Goal: Task Accomplishment & Management: Complete application form

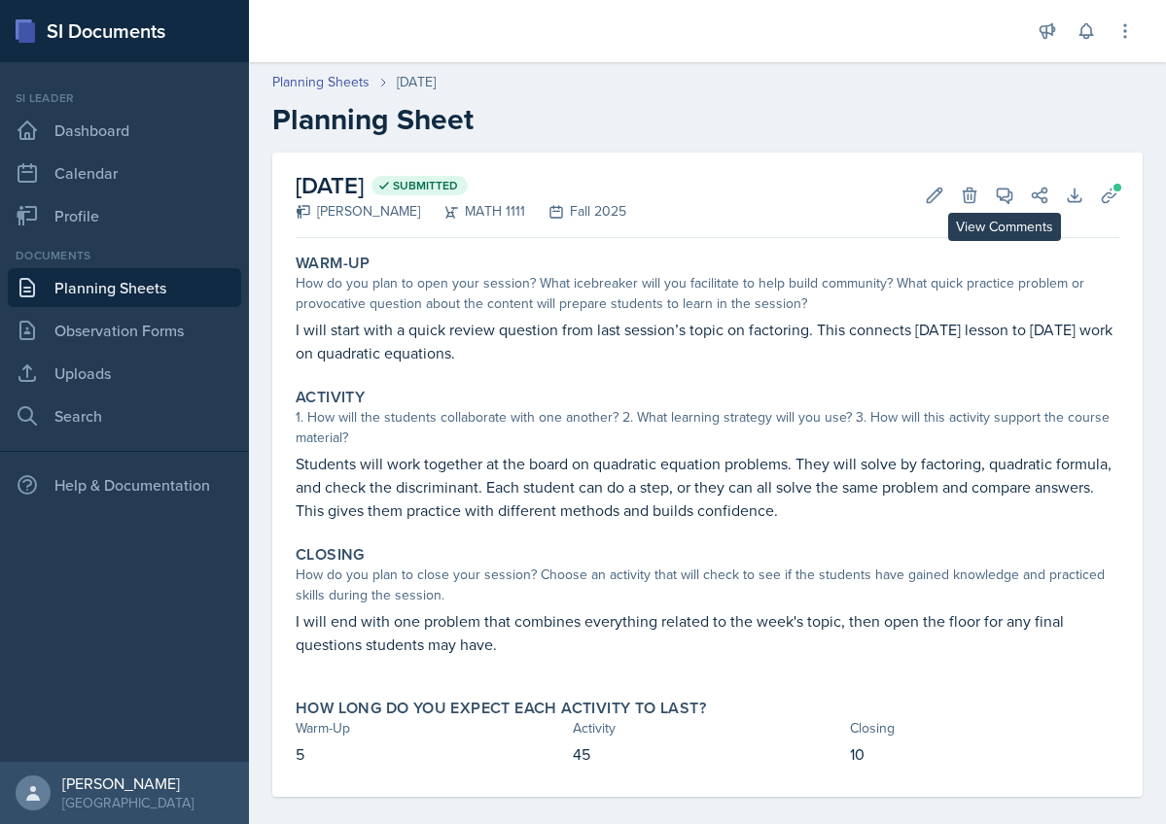
click at [1011, 186] on icon at bounding box center [1004, 195] width 19 height 19
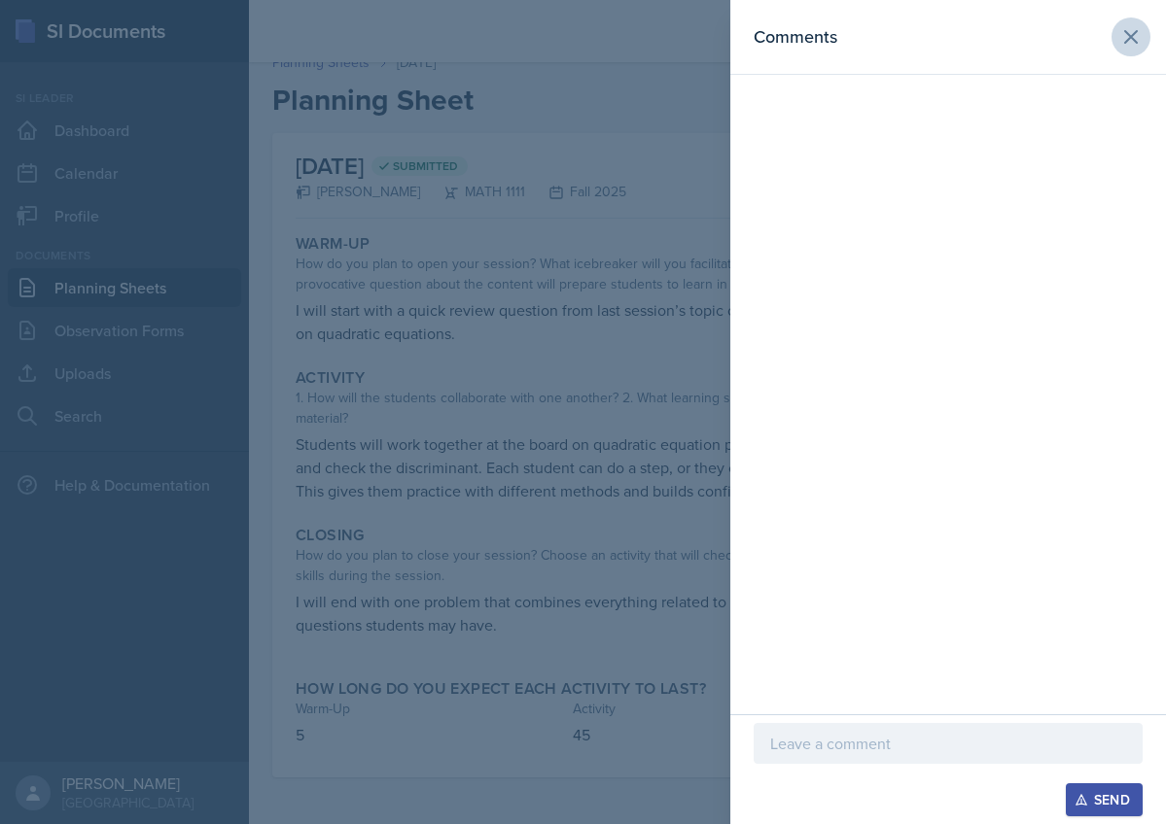
click at [1137, 40] on icon at bounding box center [1130, 36] width 23 height 23
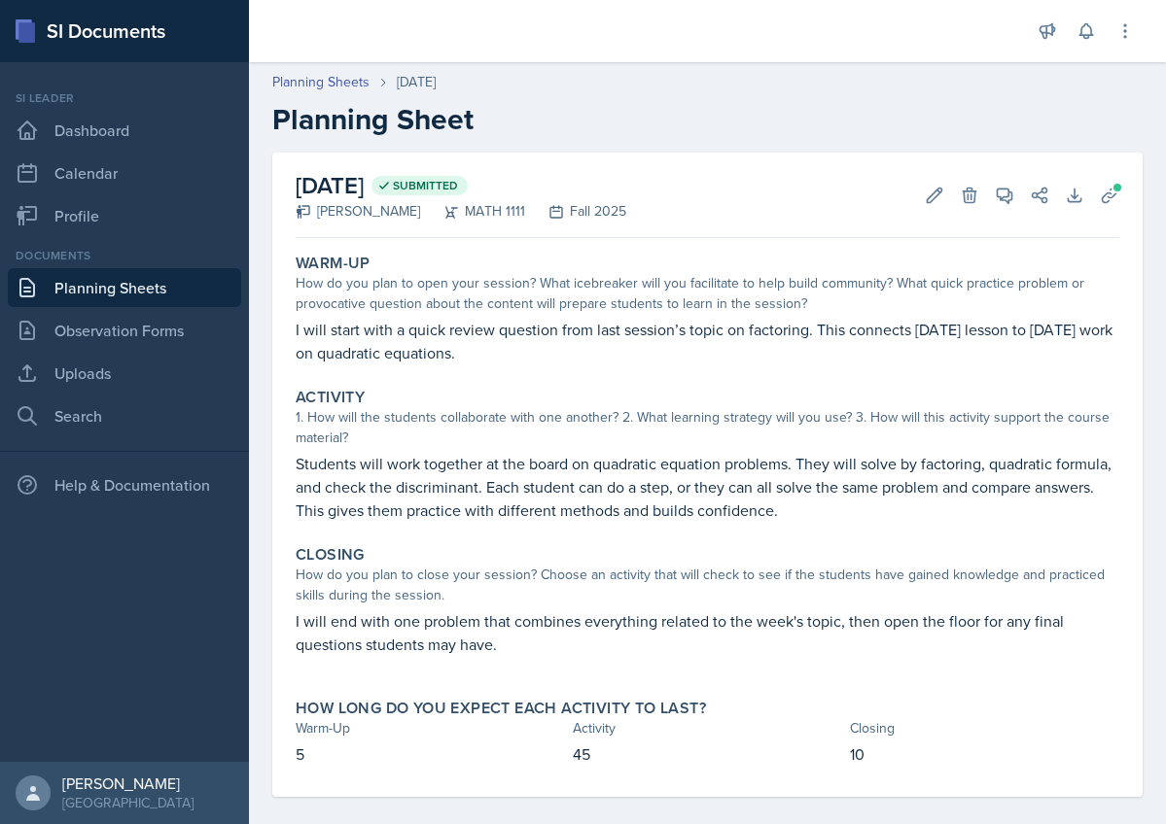
scroll to position [0, 0]
click at [315, 77] on link "Planning Sheets" at bounding box center [320, 82] width 97 height 20
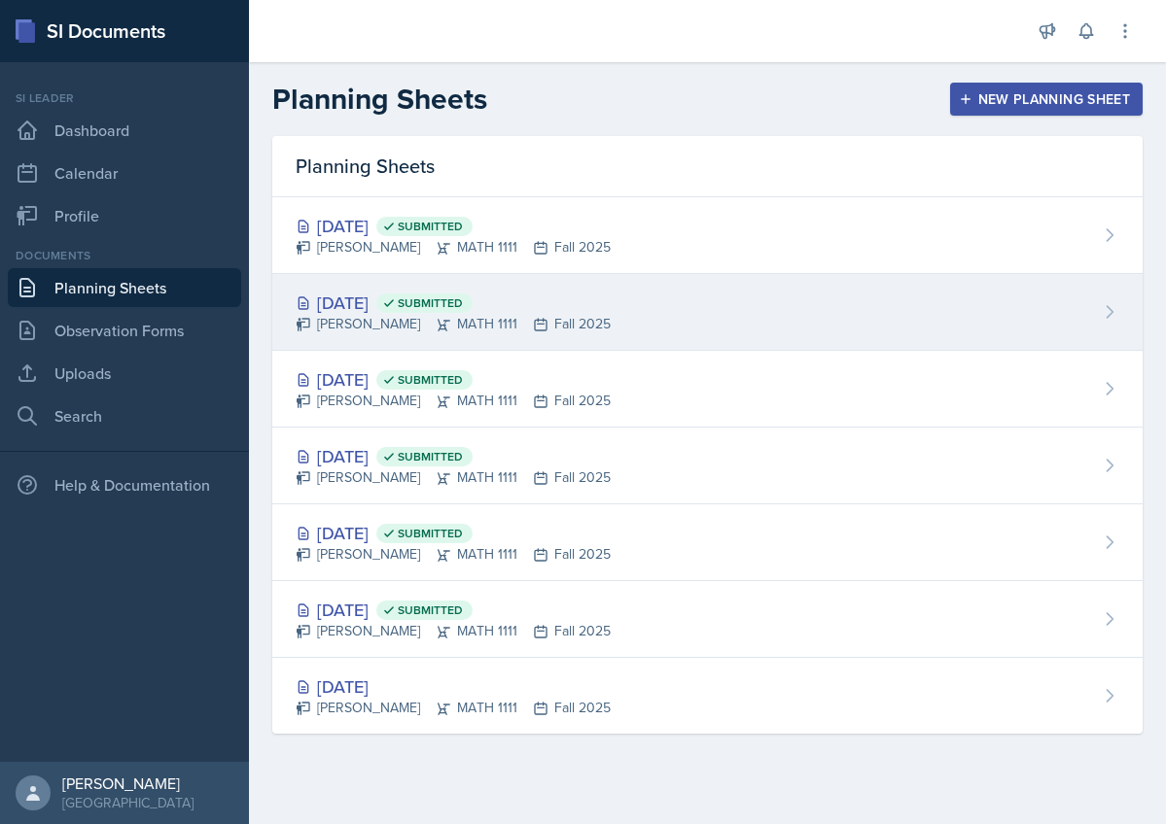
click at [349, 301] on div "[DATE] Submitted" at bounding box center [453, 303] width 315 height 26
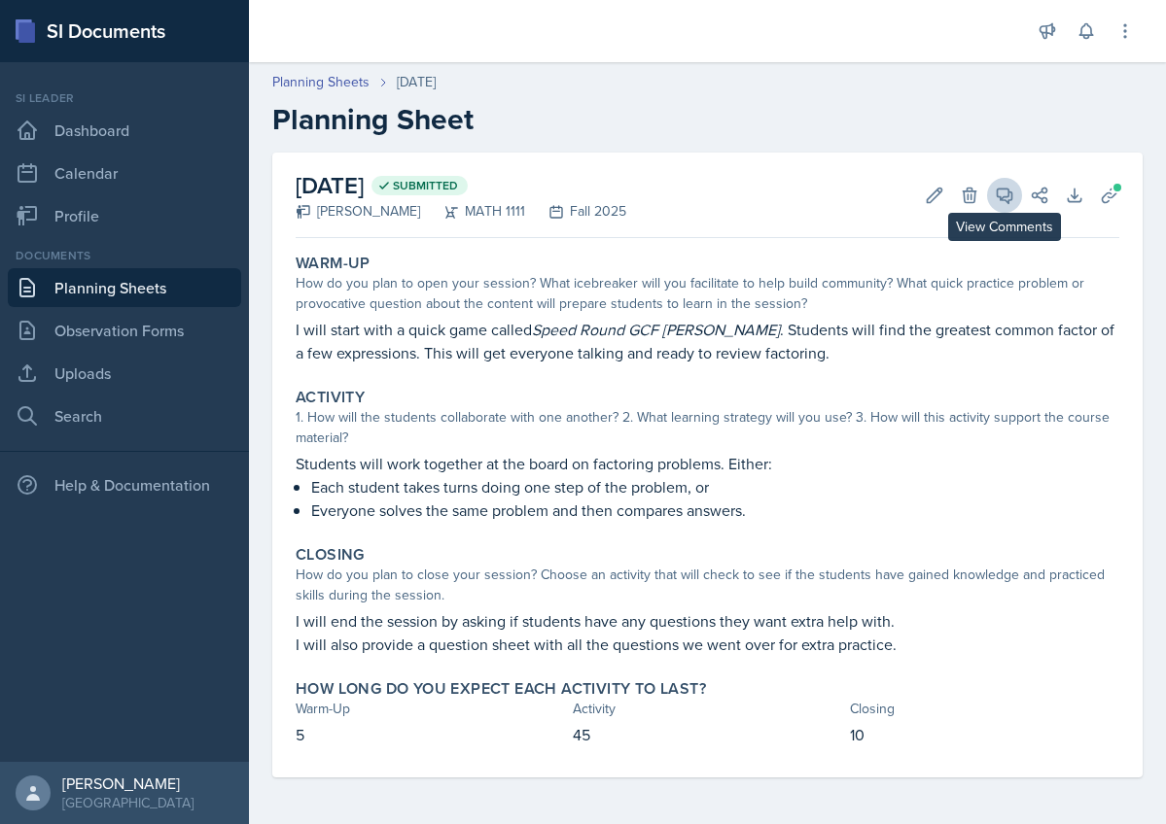
click at [1002, 195] on icon at bounding box center [1004, 195] width 19 height 19
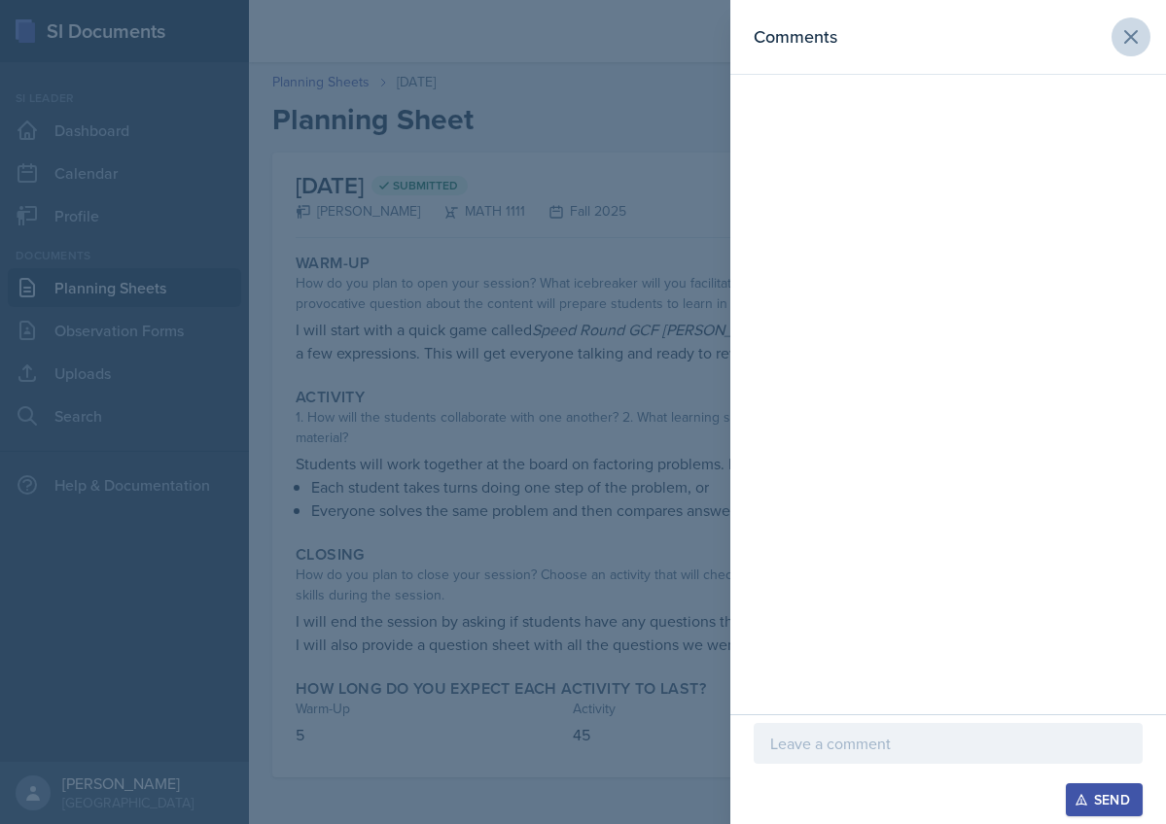
click at [1126, 38] on icon at bounding box center [1130, 36] width 23 height 23
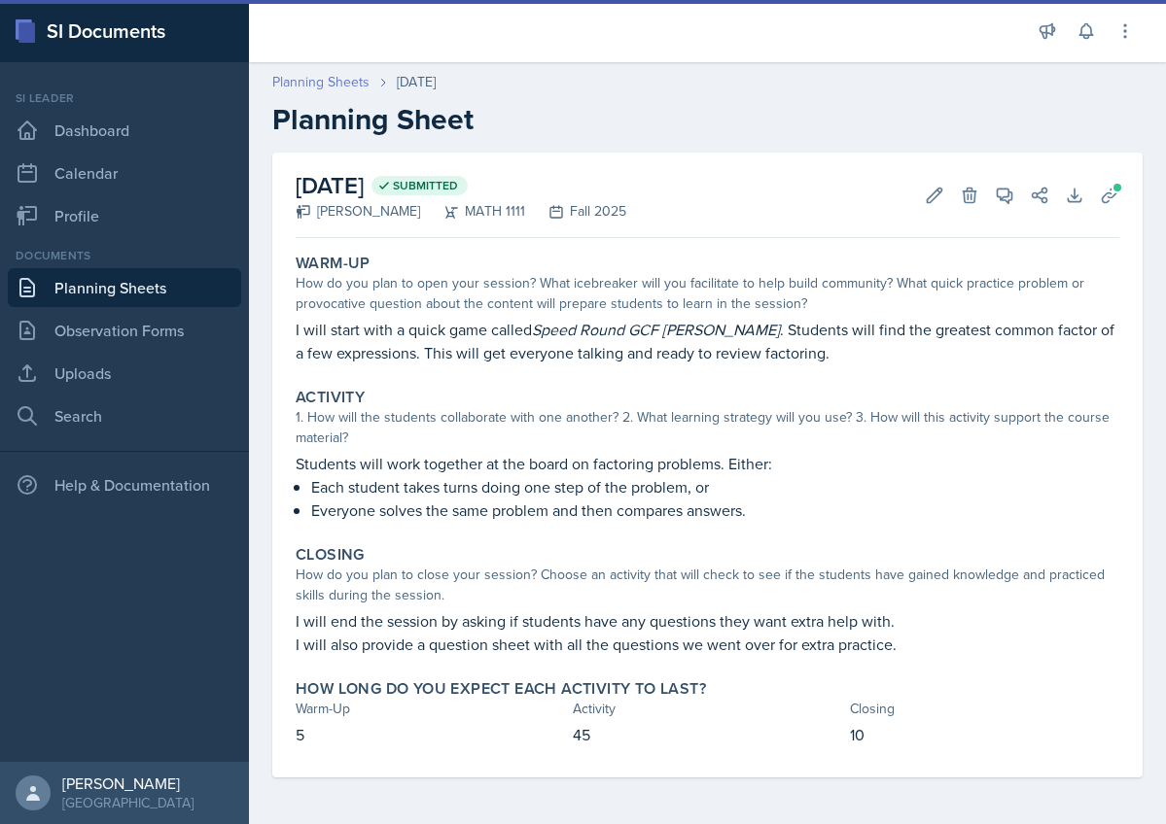
click at [315, 78] on link "Planning Sheets" at bounding box center [320, 82] width 97 height 20
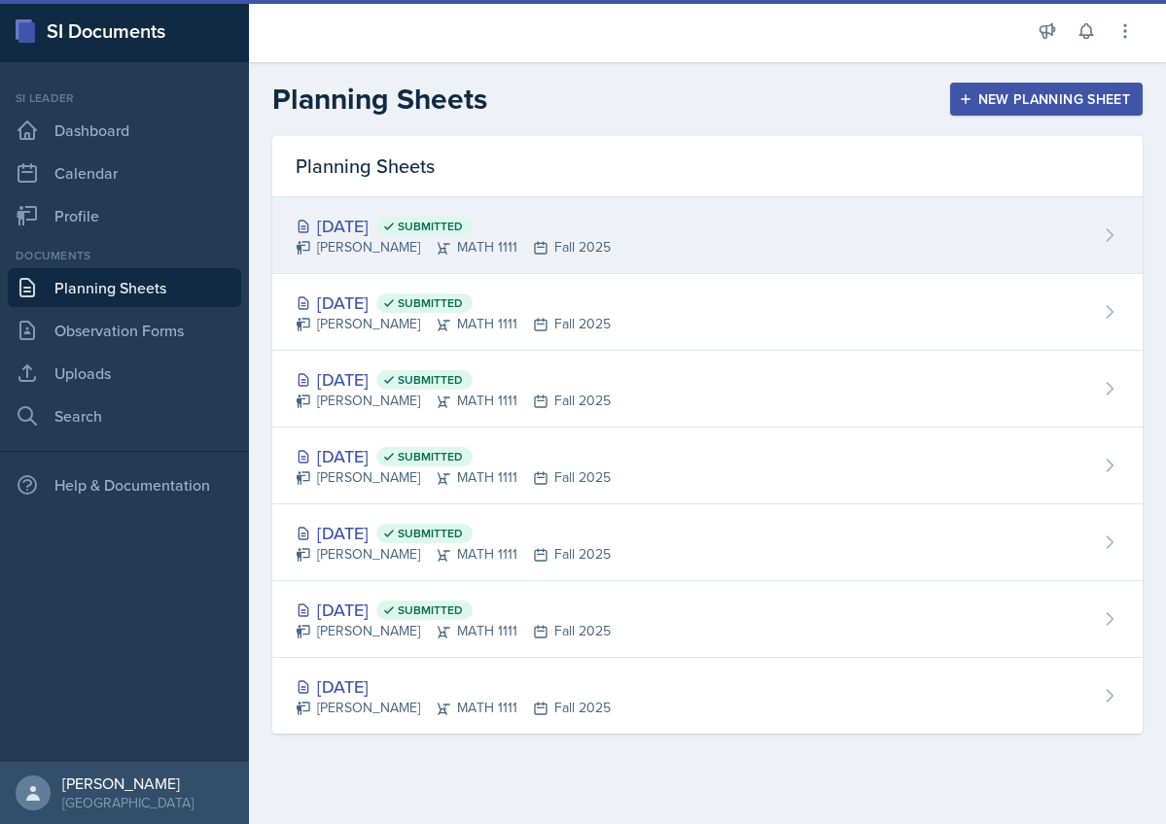
click at [344, 221] on div "[DATE] Submitted" at bounding box center [453, 226] width 315 height 26
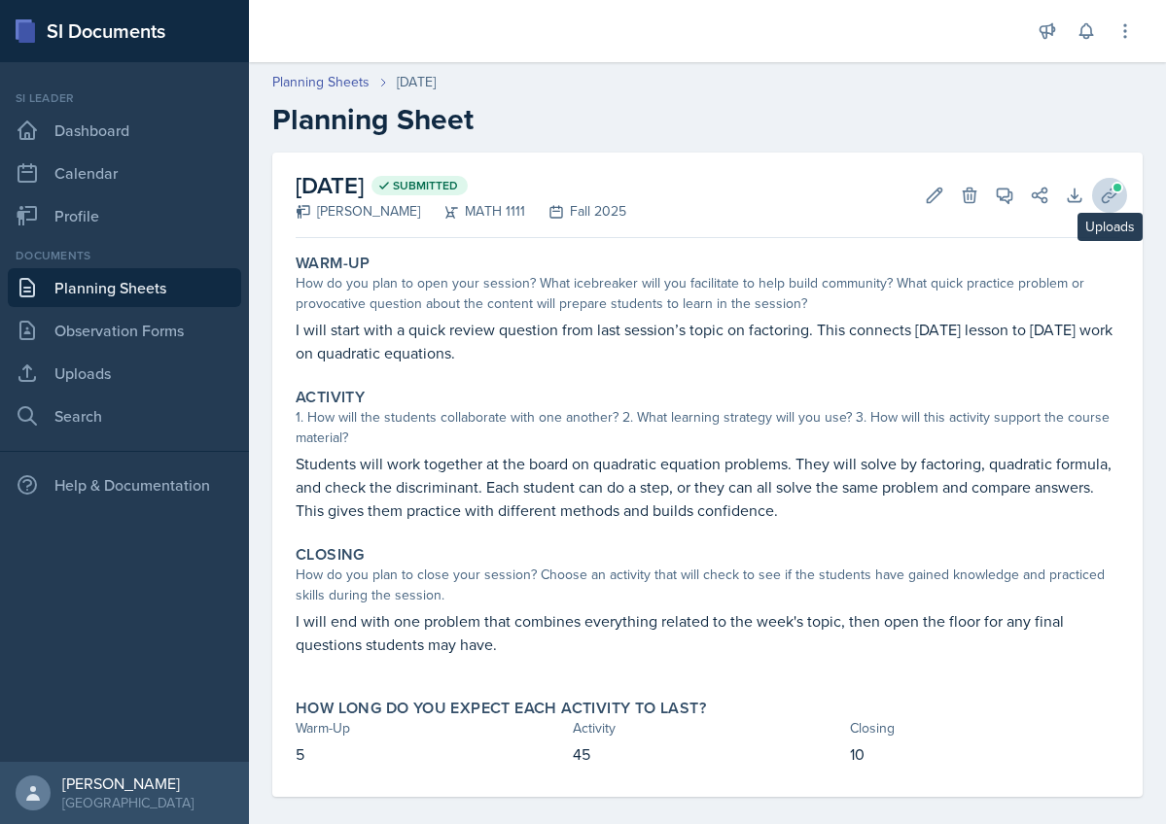
click at [1107, 194] on icon at bounding box center [1109, 195] width 19 height 19
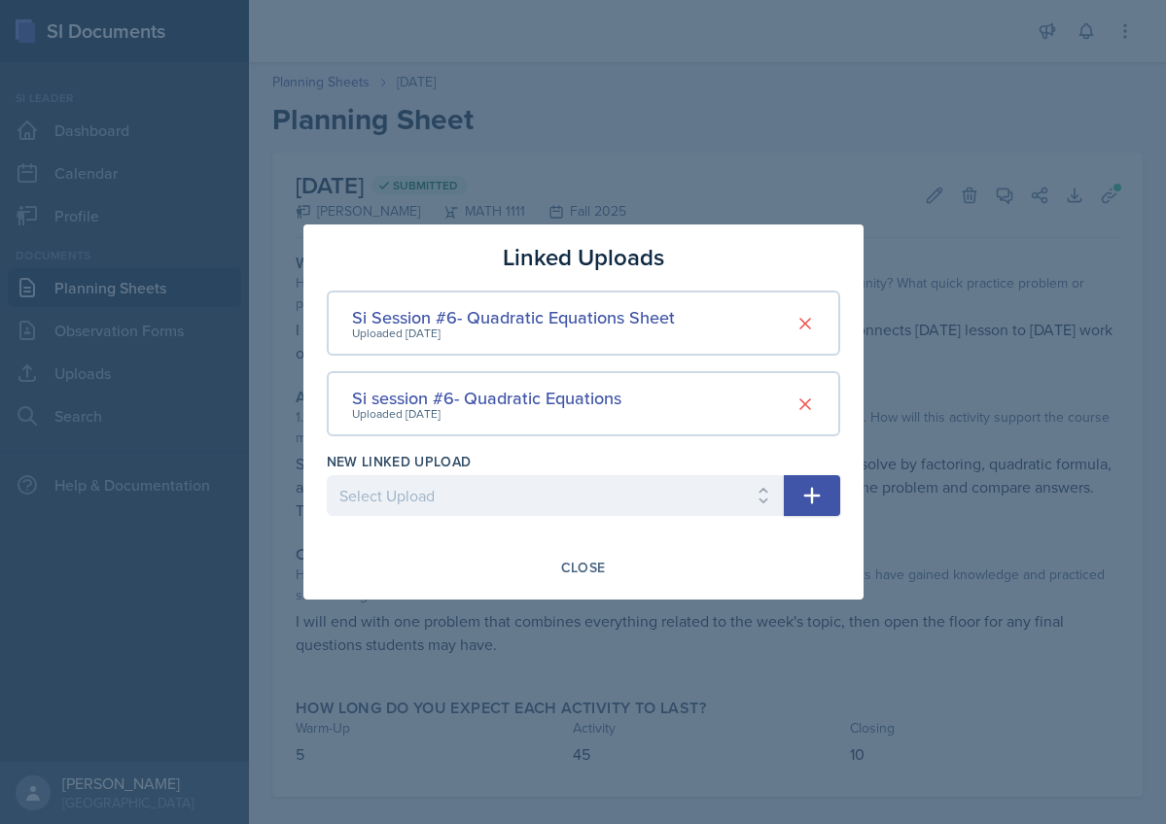
click at [1107, 196] on div at bounding box center [583, 412] width 1166 height 824
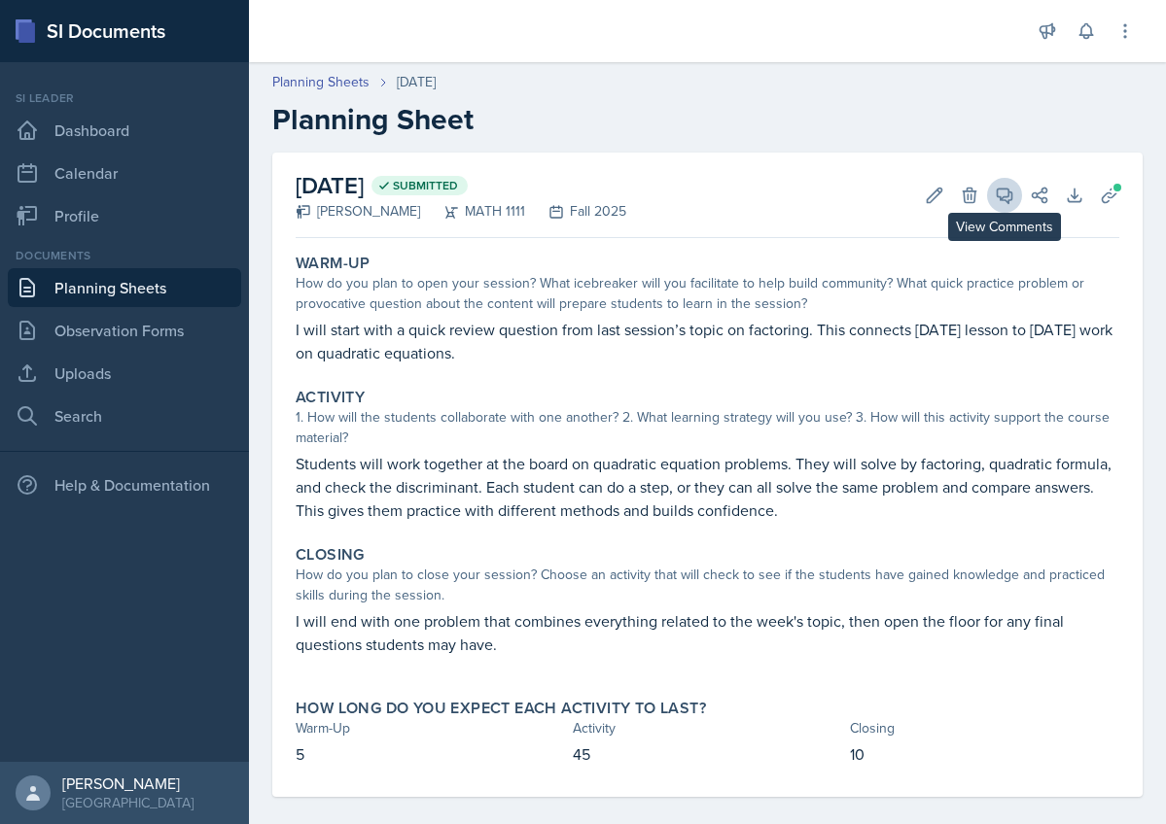
click at [1003, 195] on icon at bounding box center [1004, 195] width 19 height 19
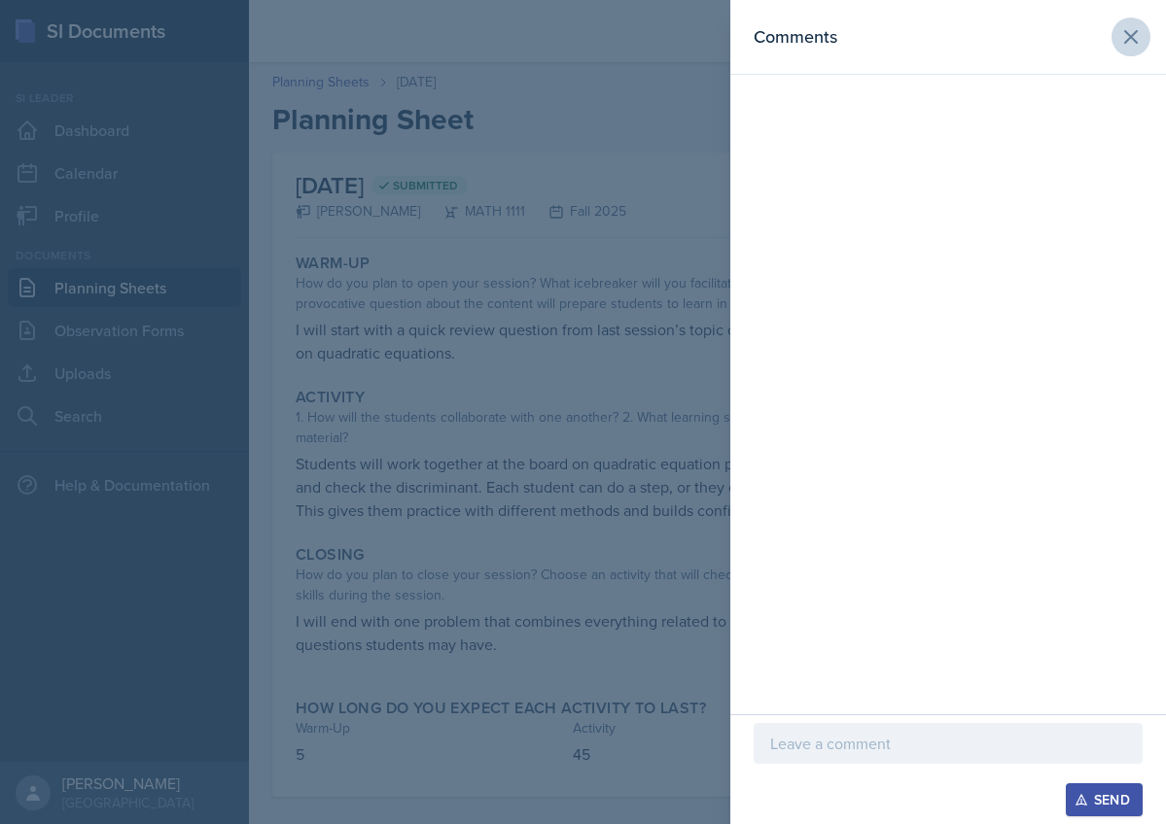
click at [1133, 38] on icon at bounding box center [1131, 37] width 12 height 12
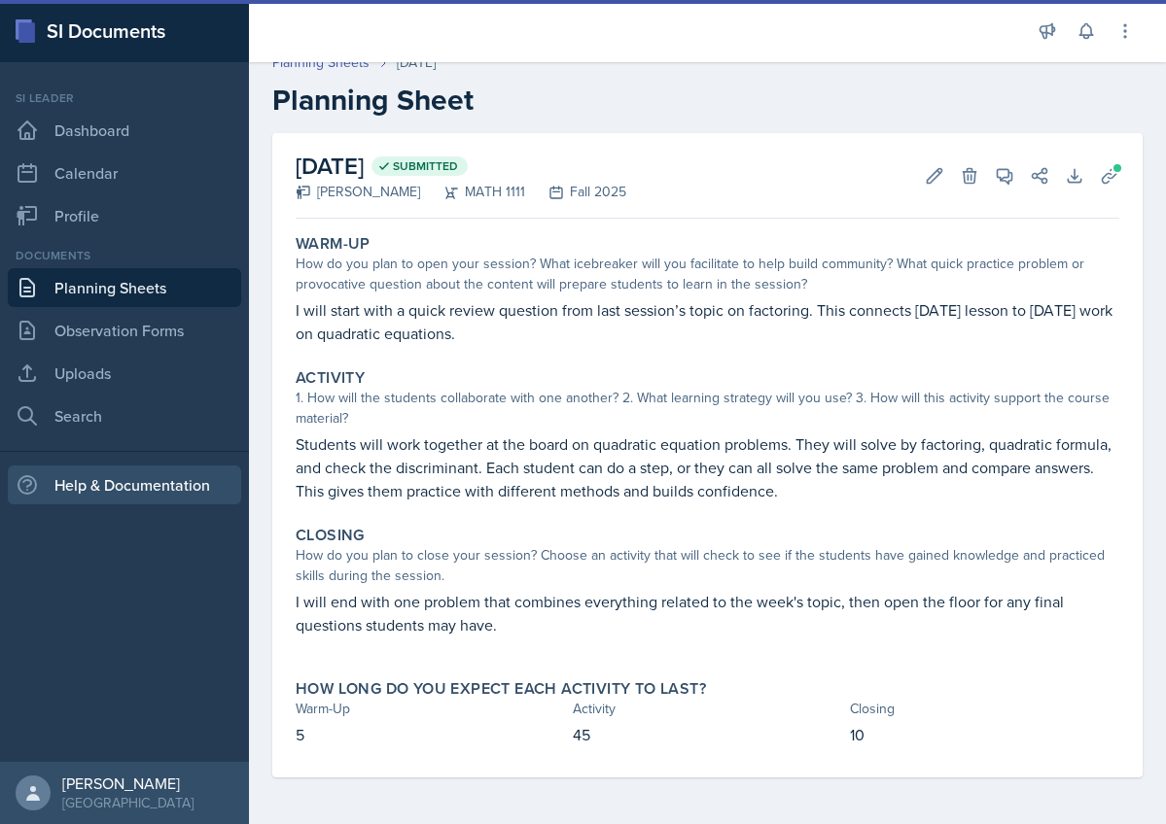
scroll to position [19, 0]
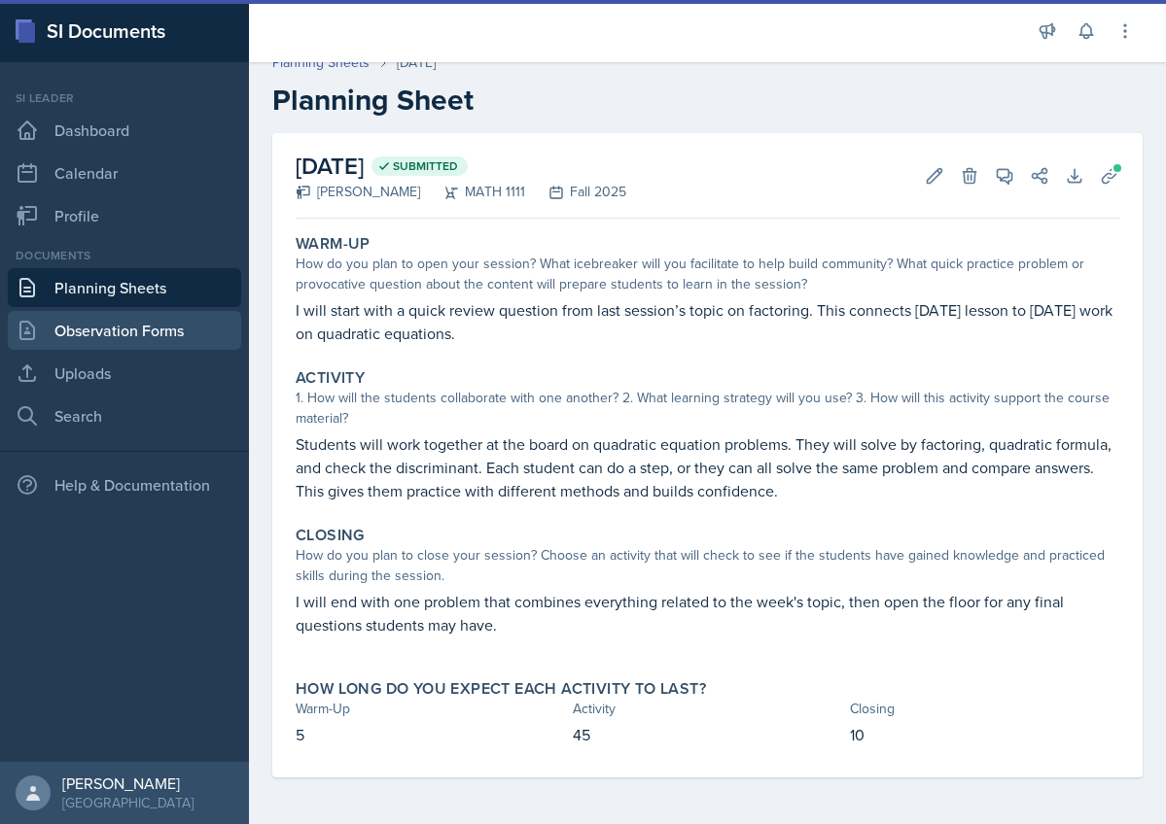
click at [129, 323] on link "Observation Forms" at bounding box center [124, 330] width 233 height 39
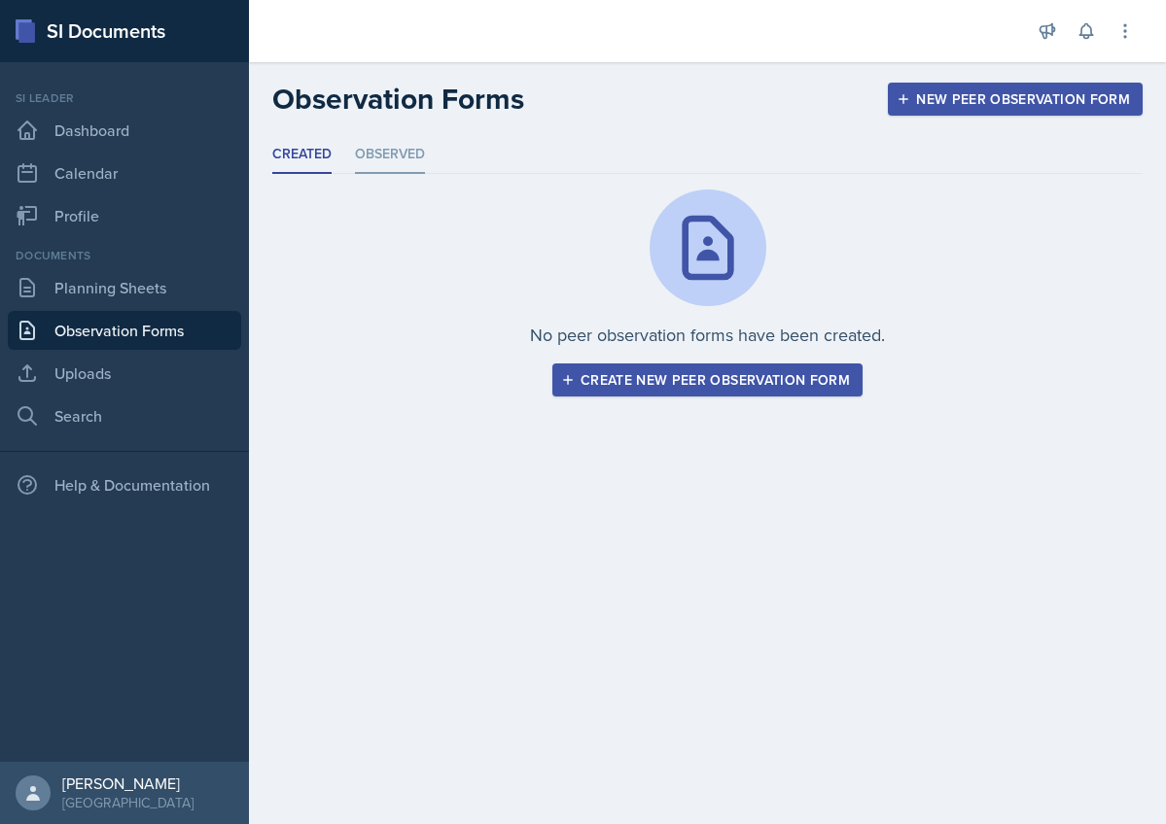
click at [415, 145] on li "Observed" at bounding box center [390, 155] width 70 height 38
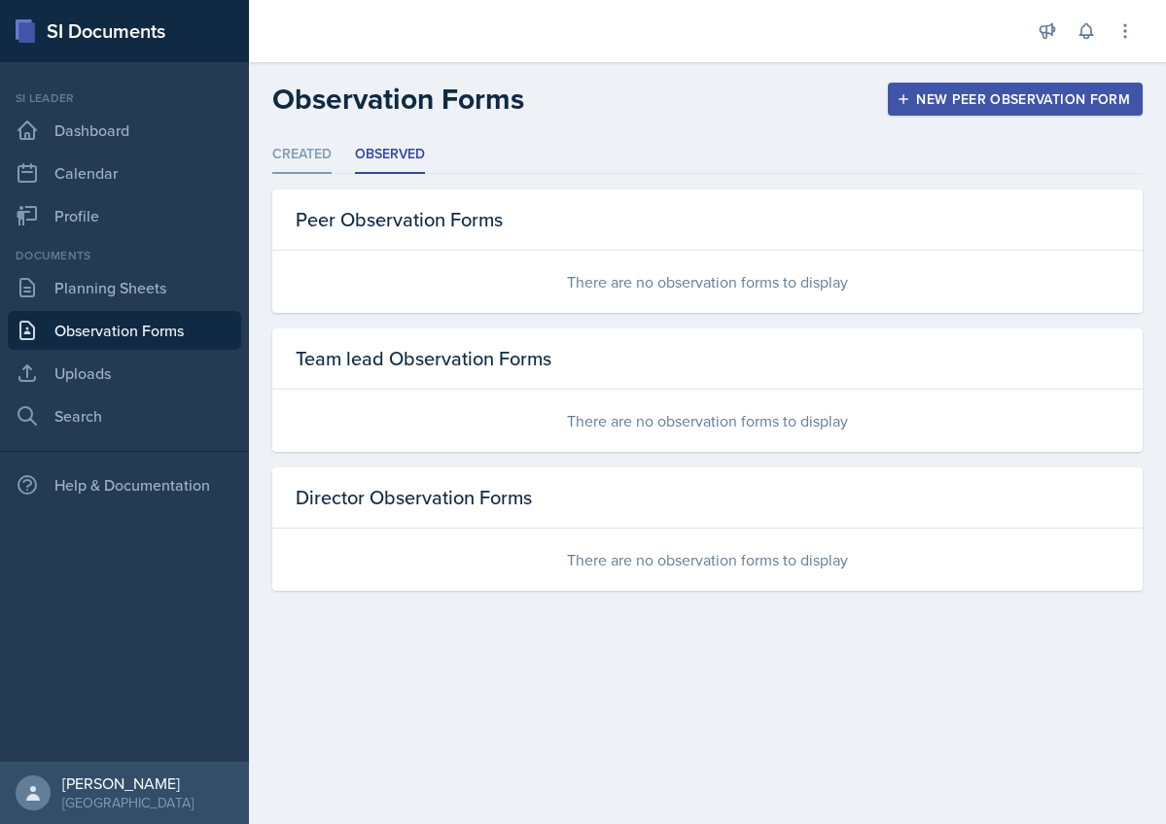
click at [300, 155] on li "Created" at bounding box center [301, 155] width 59 height 38
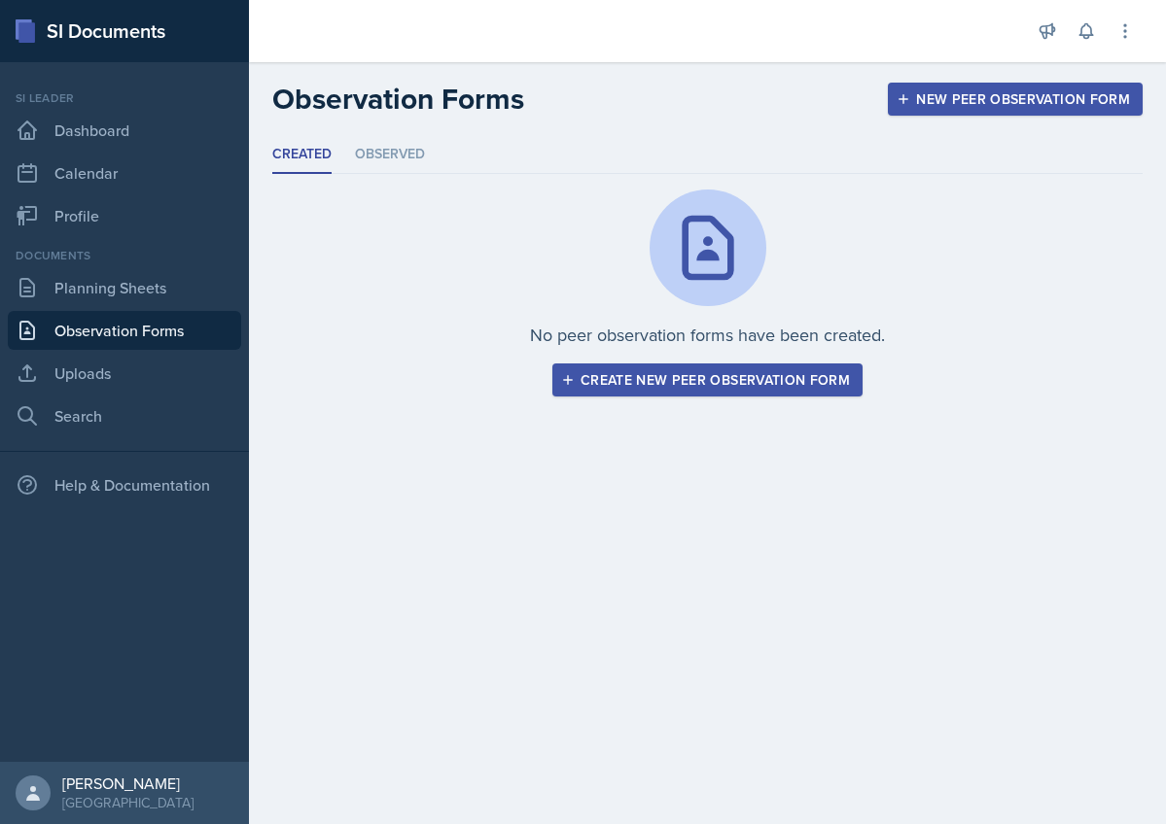
click at [951, 100] on div "New Peer Observation Form" at bounding box center [1014, 99] width 229 height 16
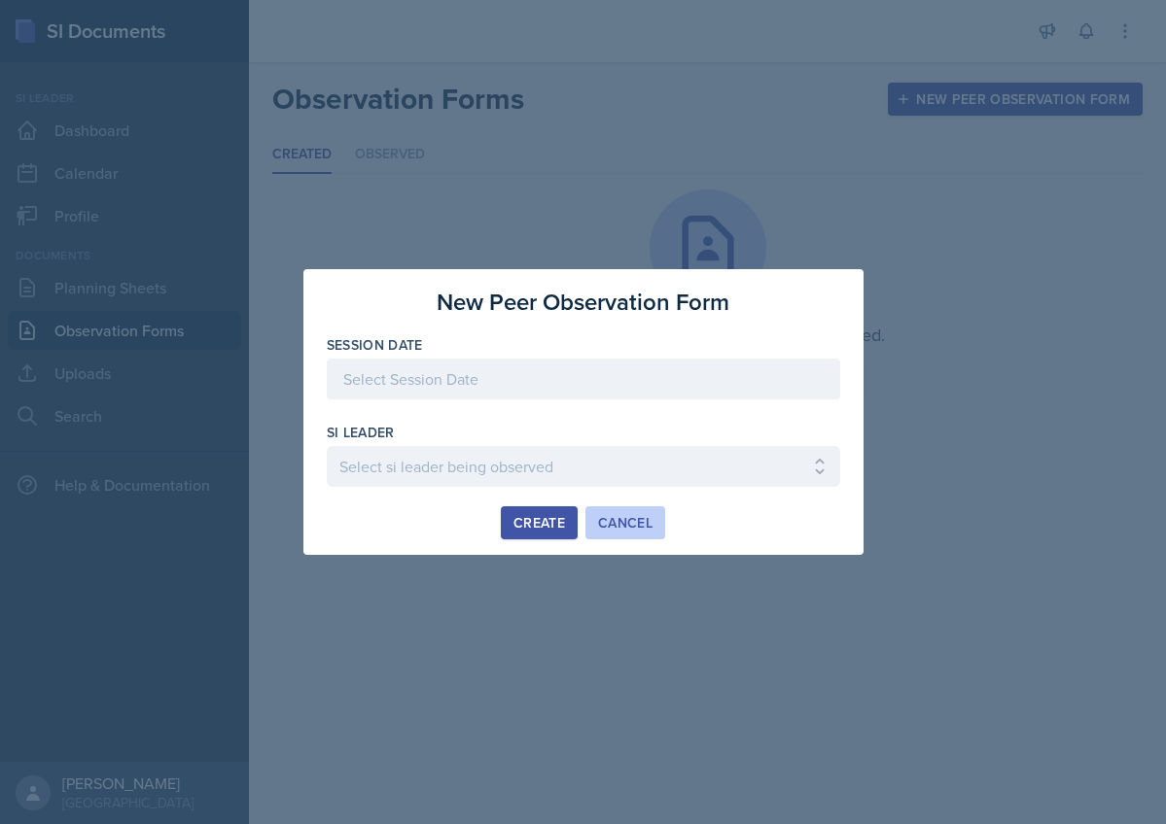
click at [623, 515] on div "Cancel" at bounding box center [625, 523] width 54 height 16
